Goal: Task Accomplishment & Management: Manage account settings

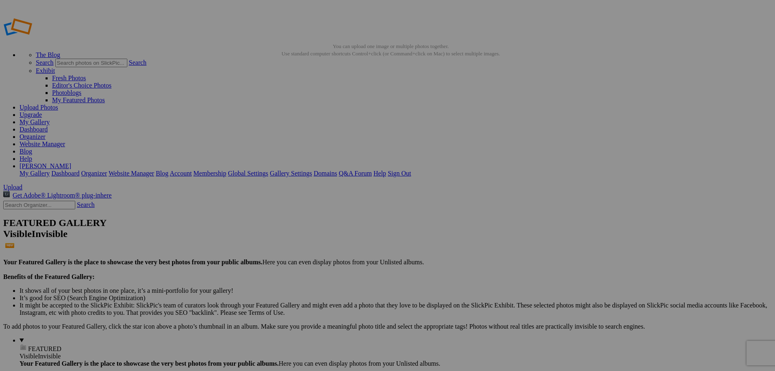
click at [58, 104] on link "Upload Photos" at bounding box center [39, 107] width 39 height 7
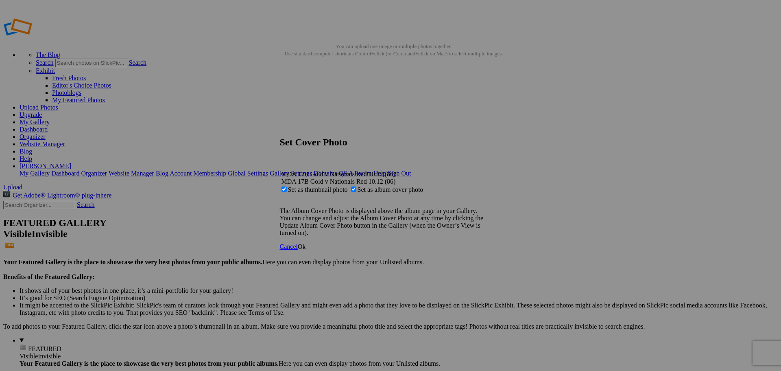
click at [306, 250] on span "Ok" at bounding box center [302, 246] width 8 height 7
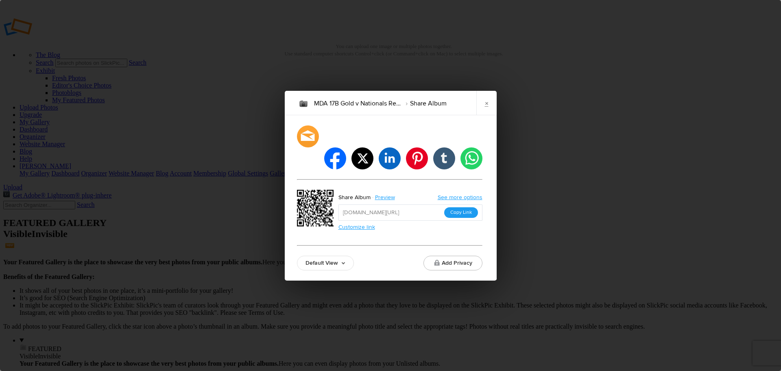
click at [465, 207] on button "Copy Link" at bounding box center [461, 212] width 34 height 11
click at [485, 115] on link "×" at bounding box center [486, 103] width 20 height 24
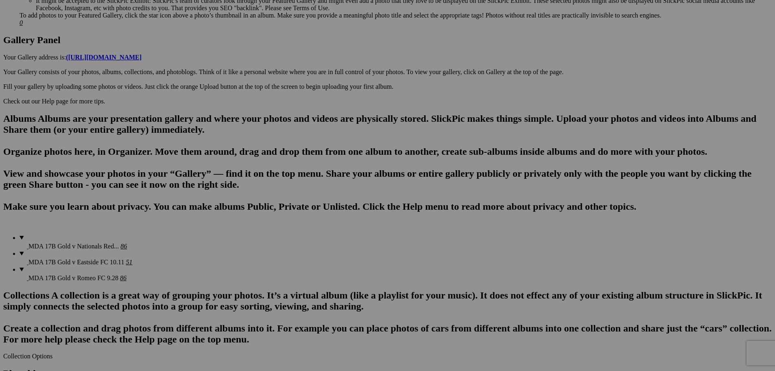
scroll to position [244, 0]
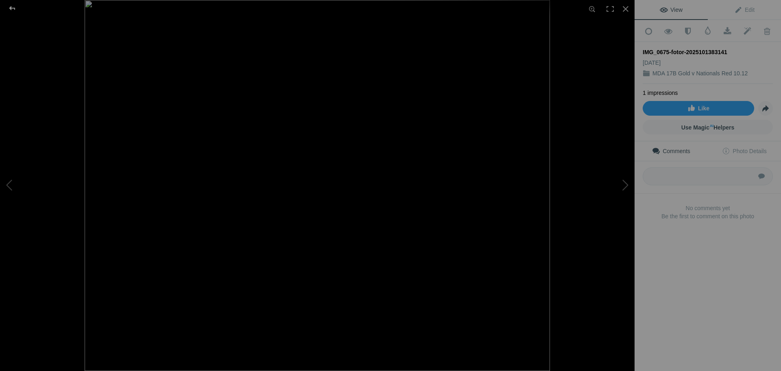
click at [13, 9] on div at bounding box center [12, 8] width 29 height 16
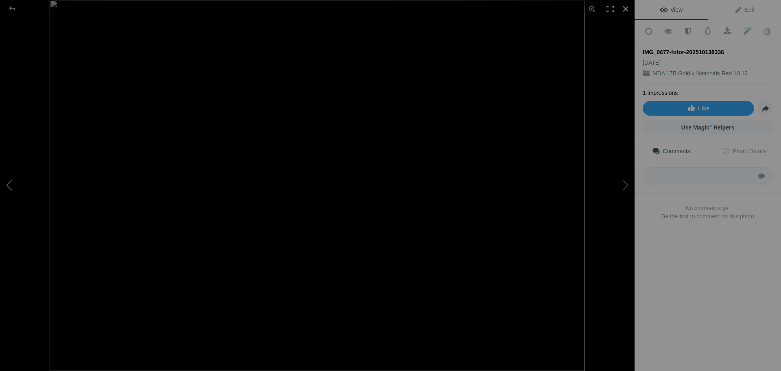
click at [11, 181] on button at bounding box center [30, 185] width 61 height 133
click at [11, 182] on button at bounding box center [30, 185] width 61 height 133
click at [12, 6] on div at bounding box center [12, 8] width 29 height 16
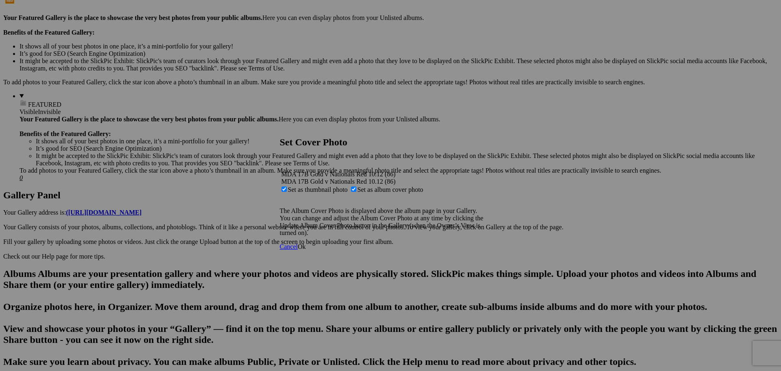
click at [306, 250] on span "Ok" at bounding box center [302, 246] width 8 height 7
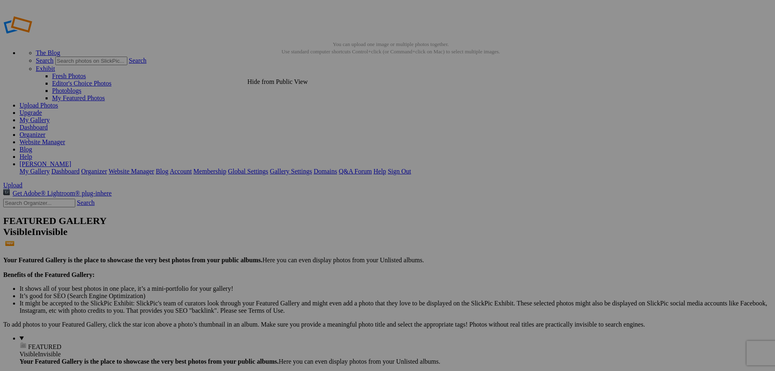
scroll to position [0, 0]
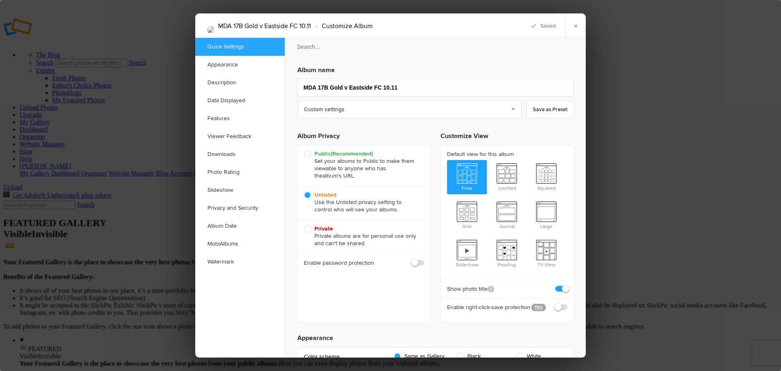
click at [424, 259] on span at bounding box center [424, 259] width 0 height 0
click at [424, 259] on input "checkbox" at bounding box center [424, 258] width 0 height 0
checkbox input "true"
click at [383, 278] on input "text" at bounding box center [388, 281] width 72 height 10
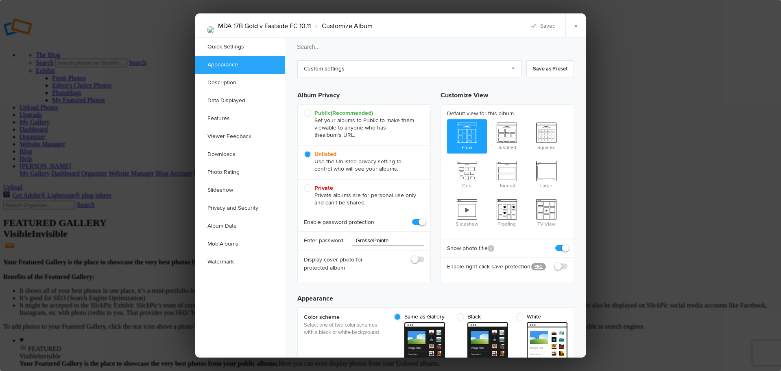
type input "GrossePointe"
click at [424, 256] on span at bounding box center [424, 256] width 0 height 0
click at [424, 256] on input "checkbox" at bounding box center [424, 255] width 0 height 0
checkbox input "true"
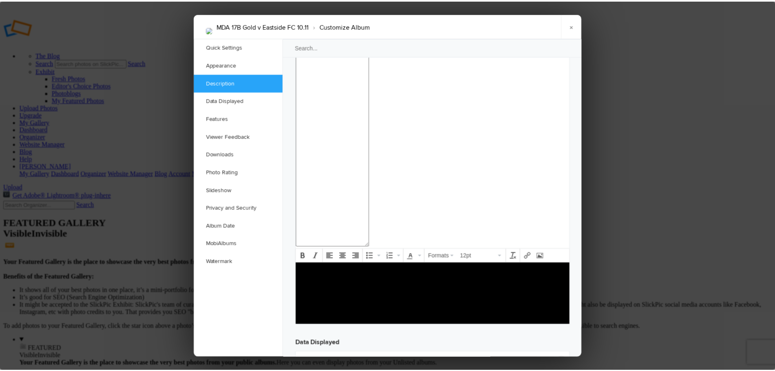
scroll to position [895, 0]
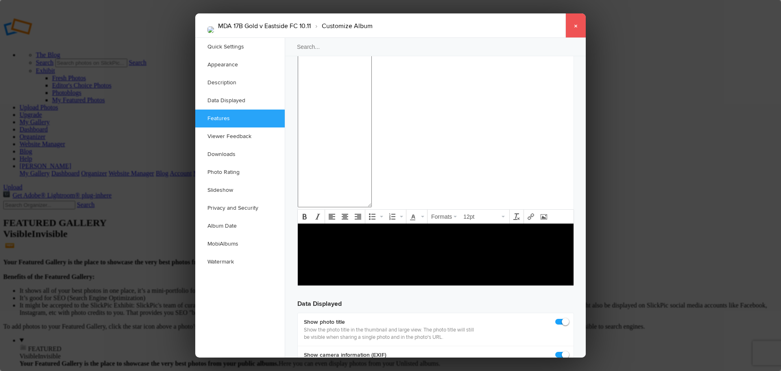
click at [576, 26] on link "×" at bounding box center [576, 25] width 20 height 24
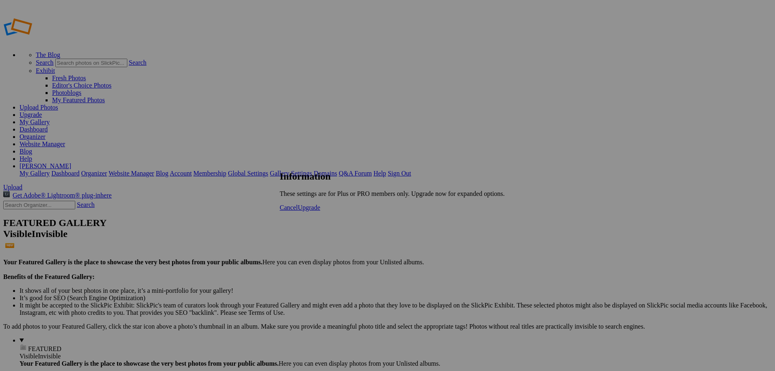
click at [298, 211] on span "Cancel" at bounding box center [289, 207] width 18 height 7
